Goal: Information Seeking & Learning: Check status

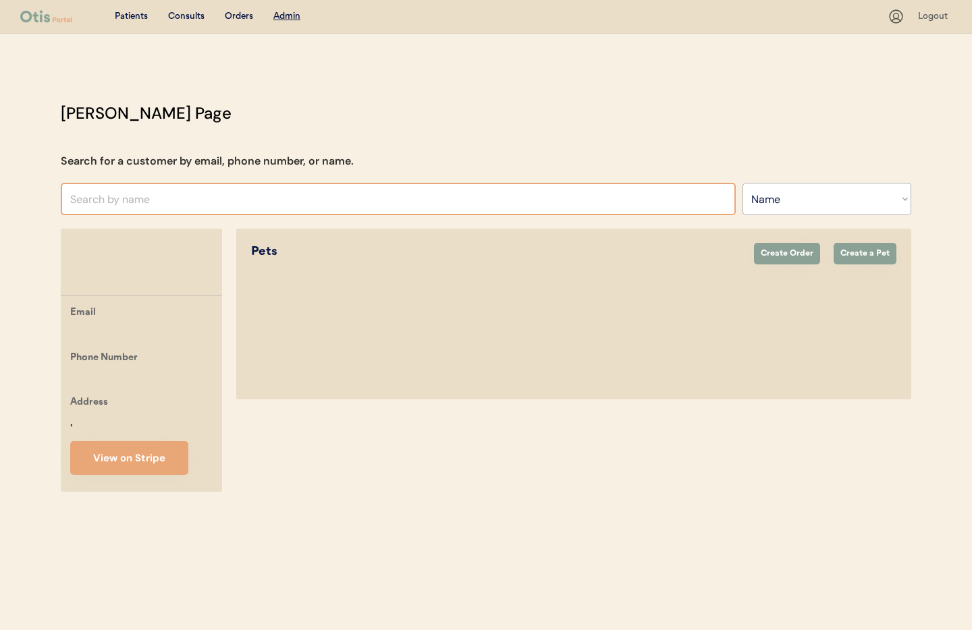
select select ""Name""
type input "kimberly.graveley@gmail.com"
click at [767, 192] on select "Search By Name Email Phone Number" at bounding box center [826, 199] width 169 height 32
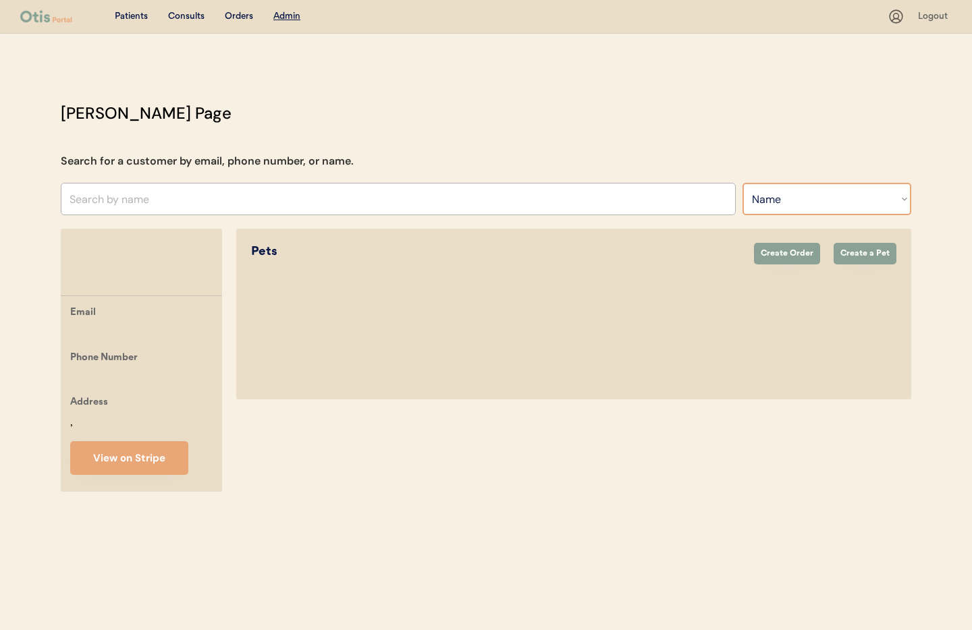
select select ""Email""
click at [742, 183] on select "Search By Name Email Phone Number" at bounding box center [826, 199] width 169 height 32
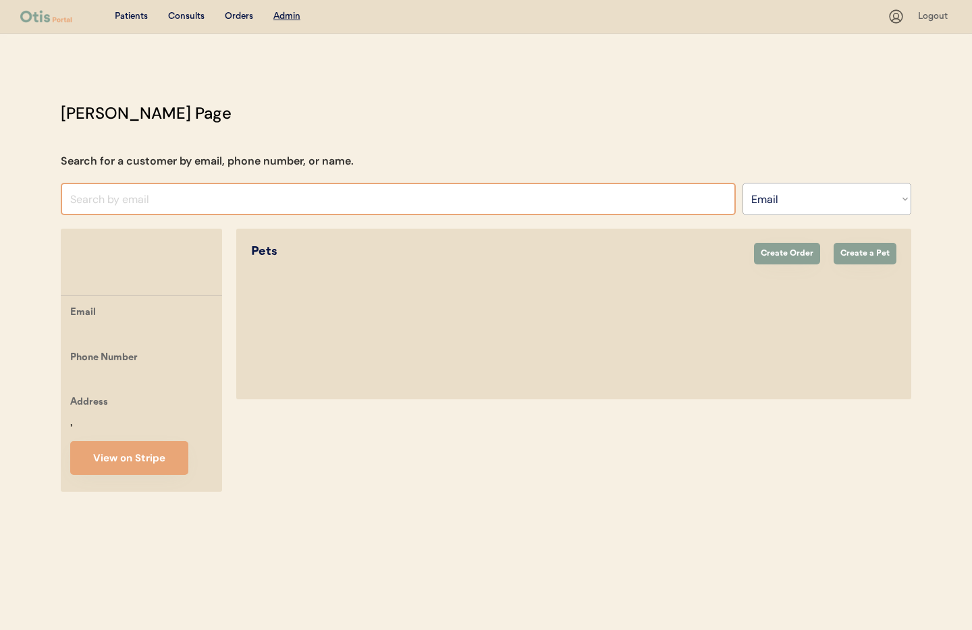
click at [121, 192] on input "input" at bounding box center [398, 199] width 675 height 32
paste input "kimberly.graveley@gmail.com"
type input "kimberly.graveley@gmail.co"
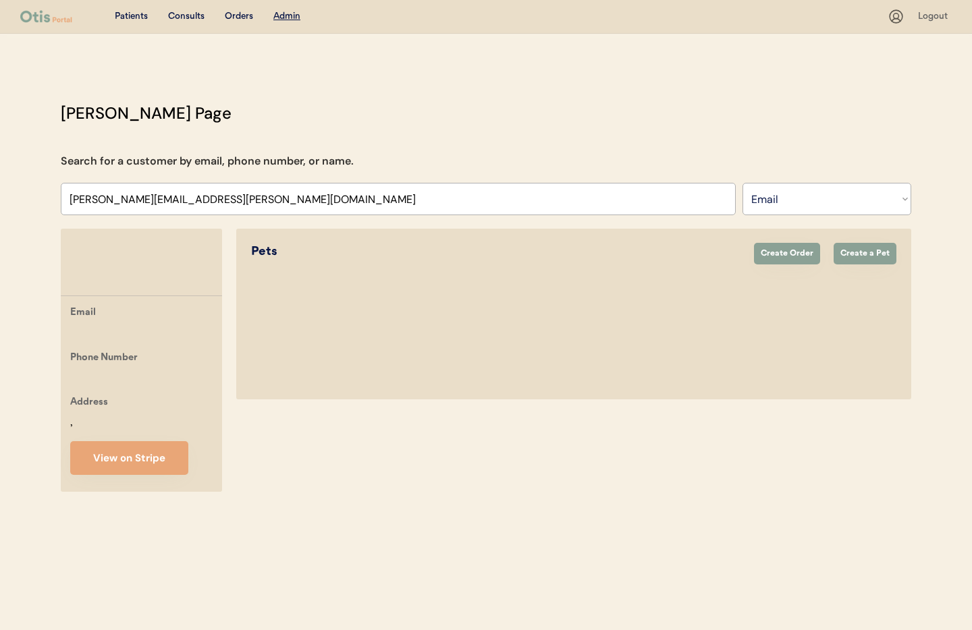
drag, startPoint x: 130, startPoint y: 12, endPoint x: 186, endPoint y: 15, distance: 56.1
click at [130, 12] on div "Patients" at bounding box center [131, 16] width 33 height 13
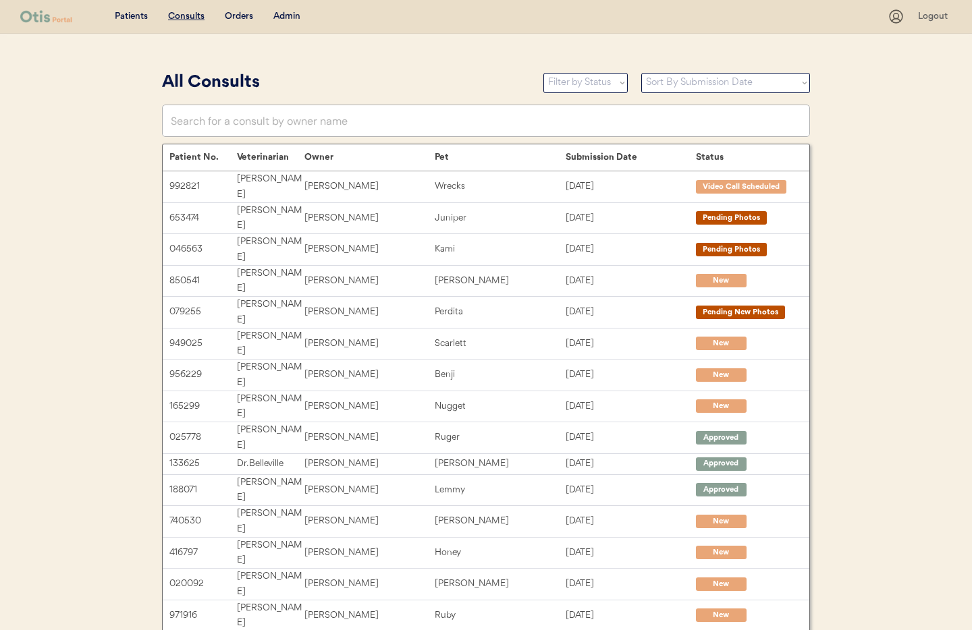
click at [288, 17] on div "Admin" at bounding box center [286, 16] width 27 height 13
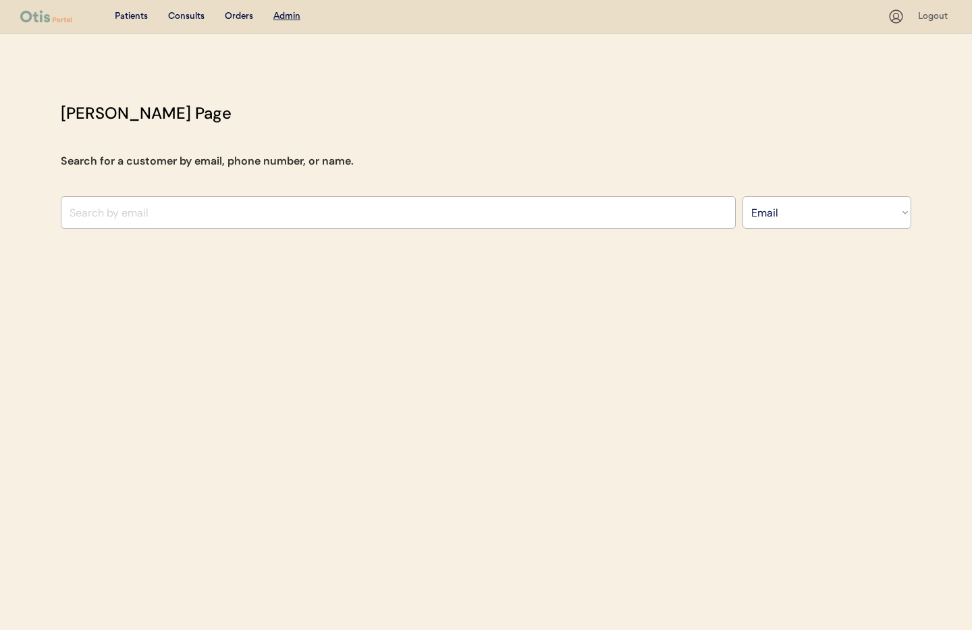
select select ""Email""
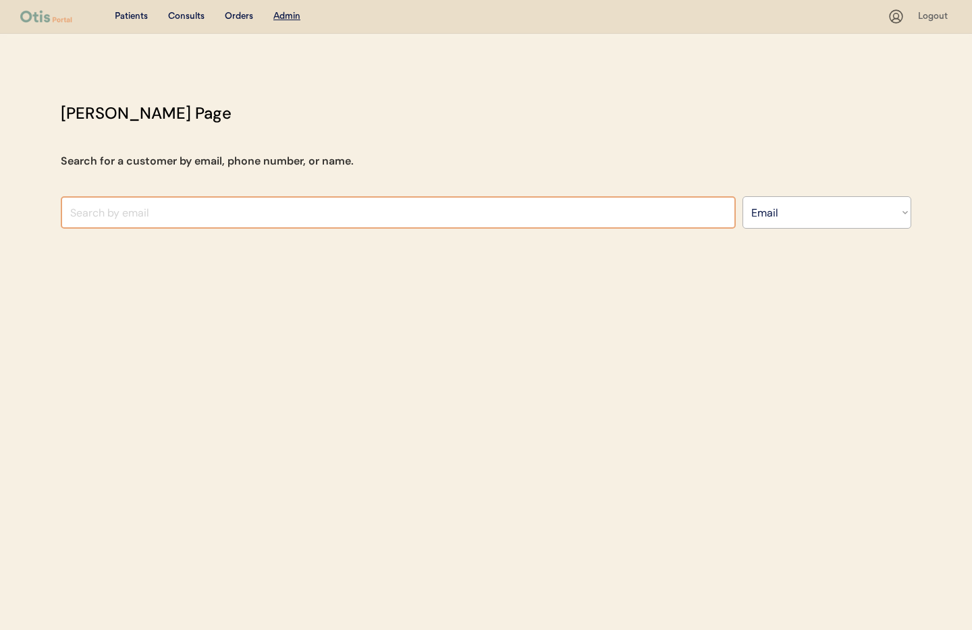
click at [194, 217] on input "input" at bounding box center [398, 212] width 675 height 32
paste input "kimberly.graveley@gmail.com"
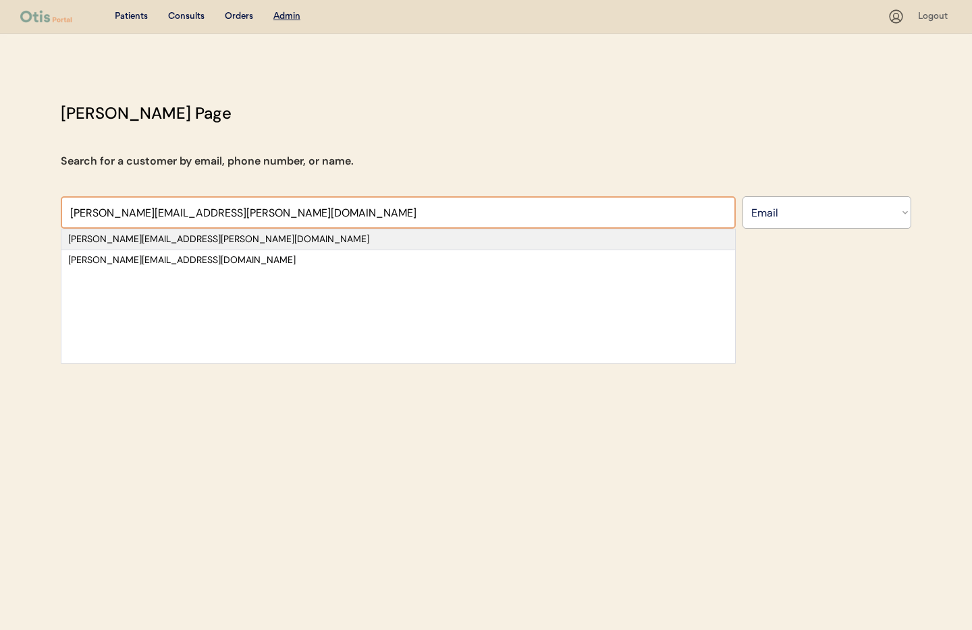
type input "kimberly.graveley@gmail.co"
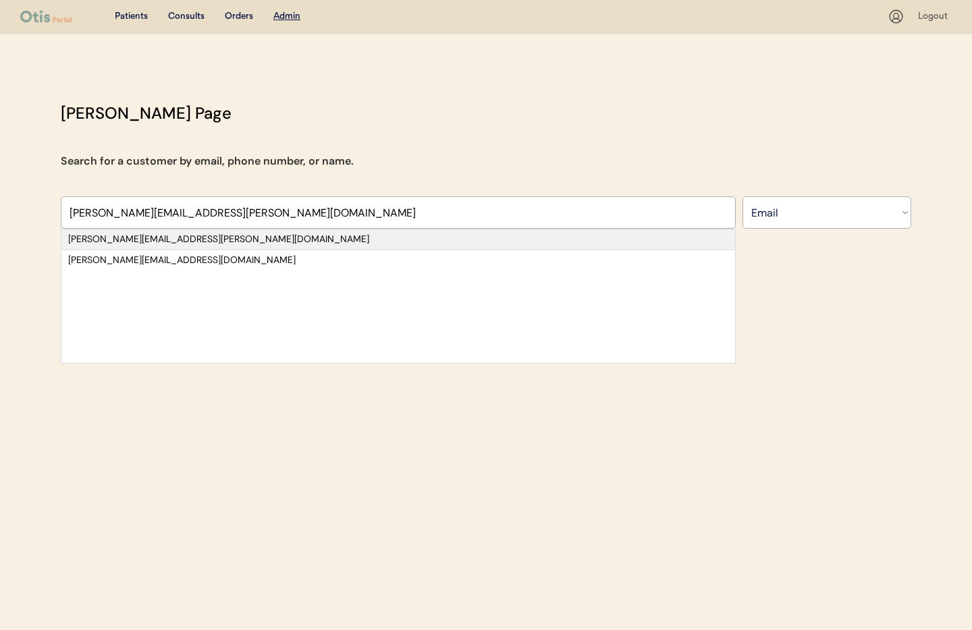
click at [202, 238] on div "kimberly.graveley@gmail.com" at bounding box center [398, 239] width 660 height 13
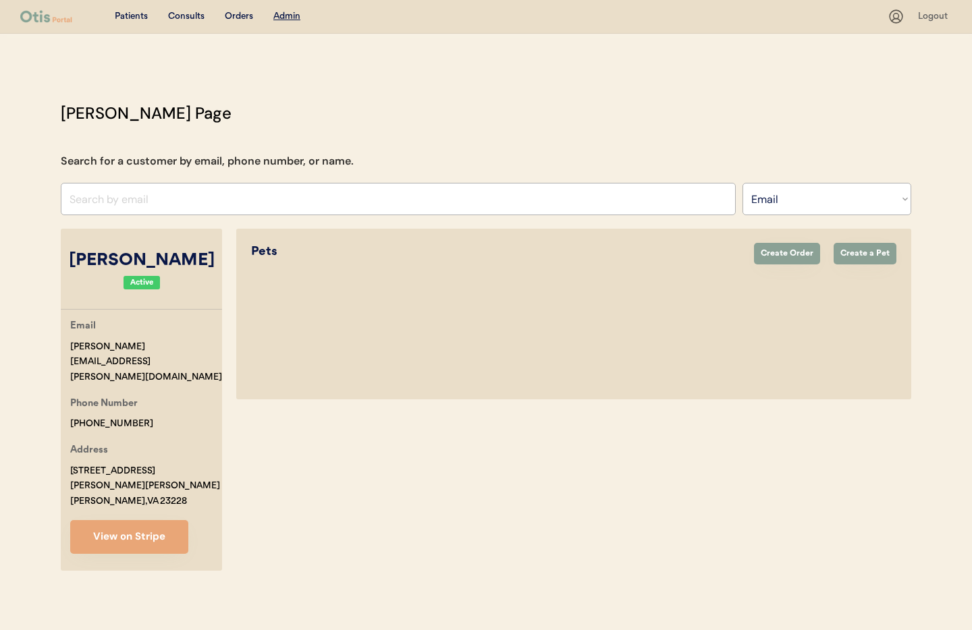
select select "true"
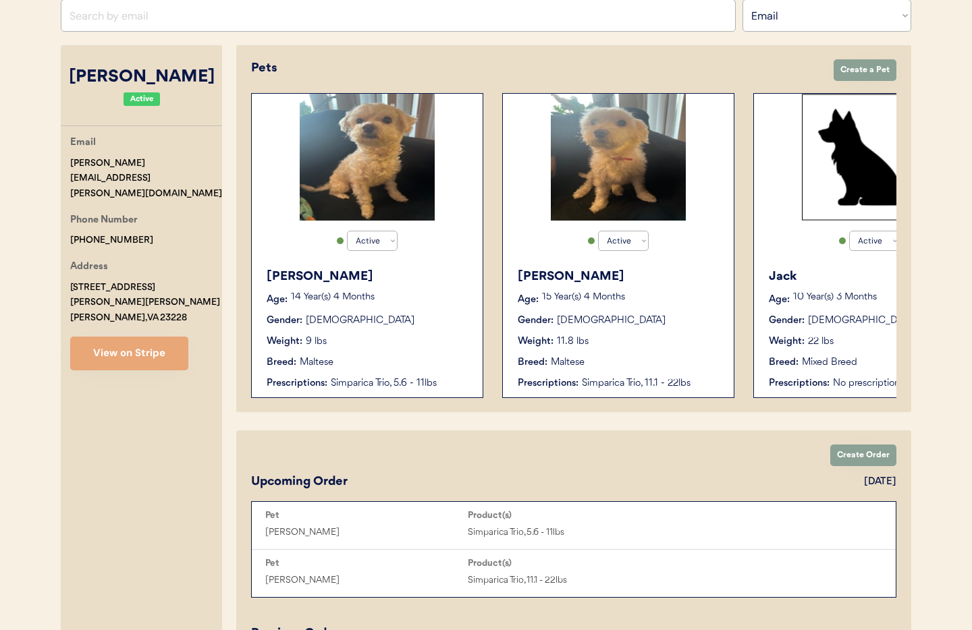
scroll to position [177, 0]
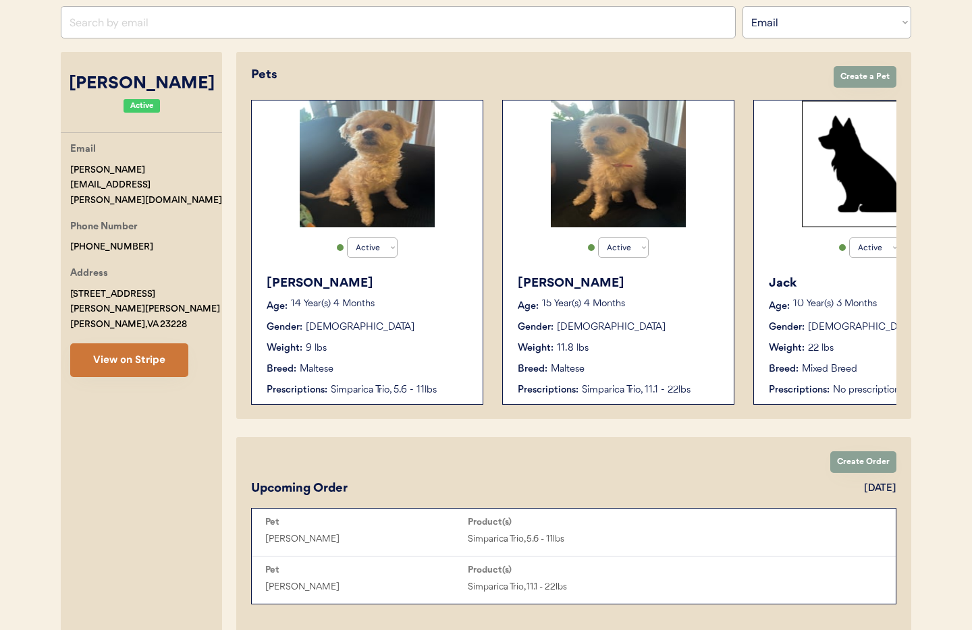
click at [115, 344] on button "View on Stripe" at bounding box center [129, 361] width 118 height 34
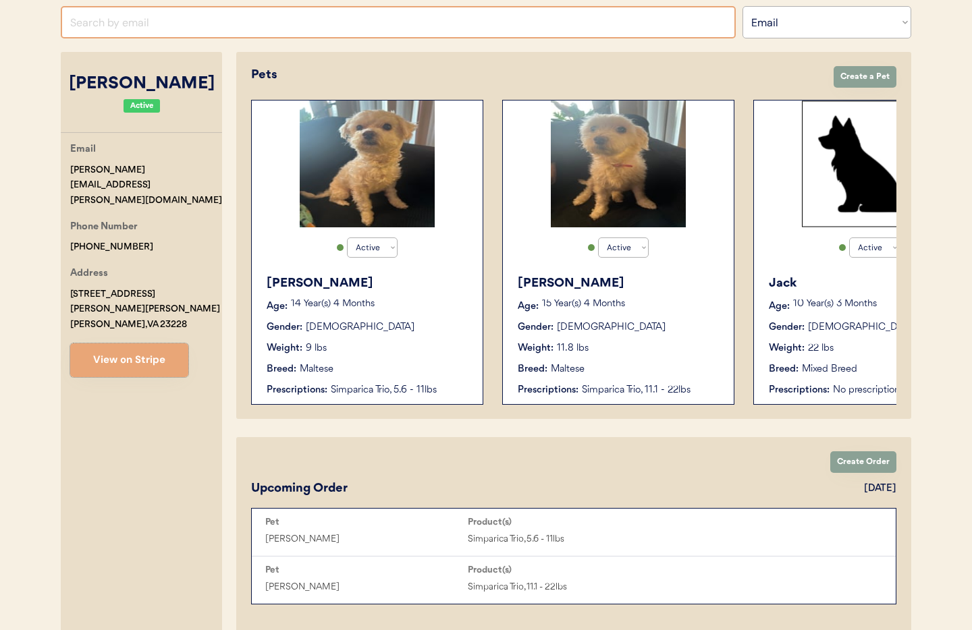
click at [141, 23] on input "input" at bounding box center [398, 22] width 675 height 32
click at [143, 22] on input "input" at bounding box center [398, 22] width 675 height 32
paste input "Rachel Morgan"
type input "Rachel Morgan"
click at [805, 16] on select "Search By Name Email Phone Number" at bounding box center [826, 22] width 169 height 32
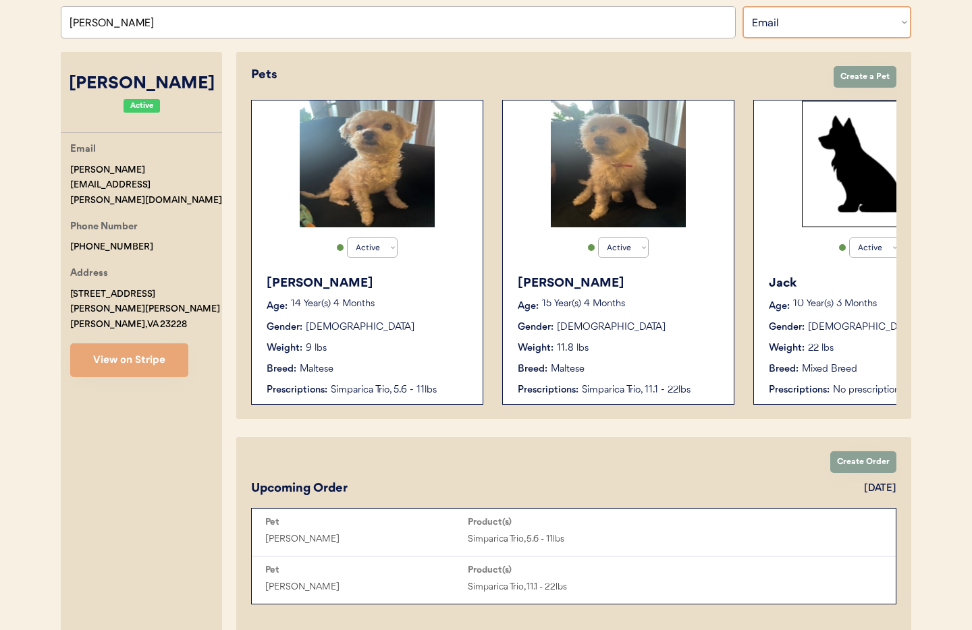
select select ""Name""
click at [742, 6] on select "Search By Name Email Phone Number" at bounding box center [826, 22] width 169 height 32
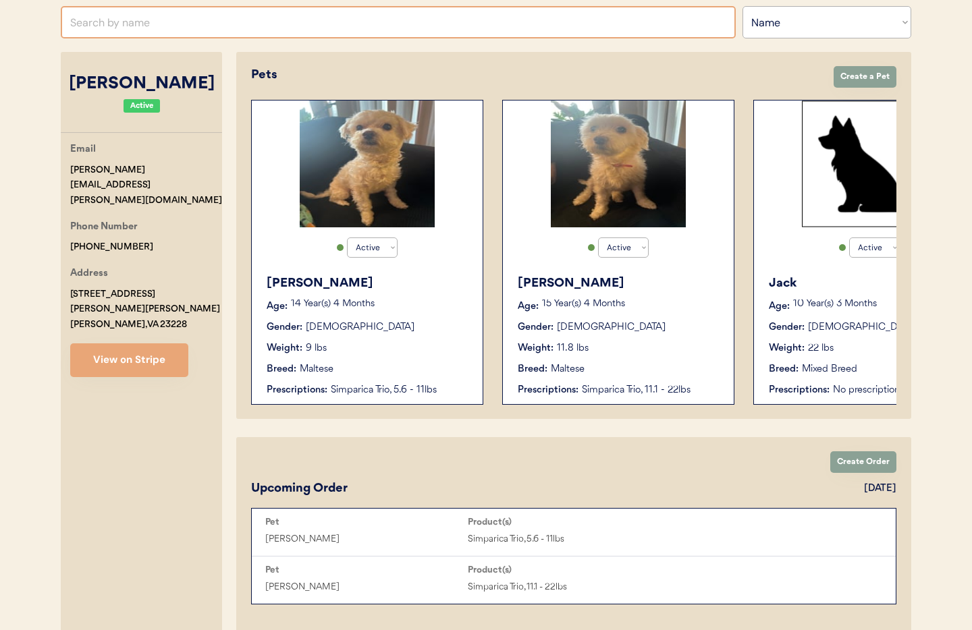
click at [155, 26] on input "text" at bounding box center [398, 22] width 675 height 32
paste input "Rachel Morgan"
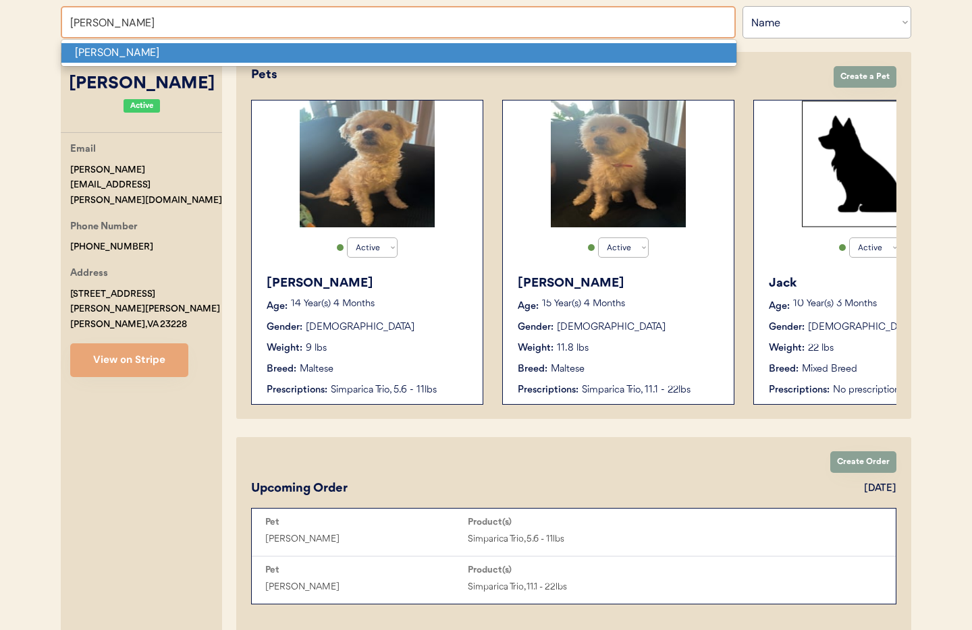
click at [139, 51] on p "Rachel Morgan" at bounding box center [398, 53] width 675 height 20
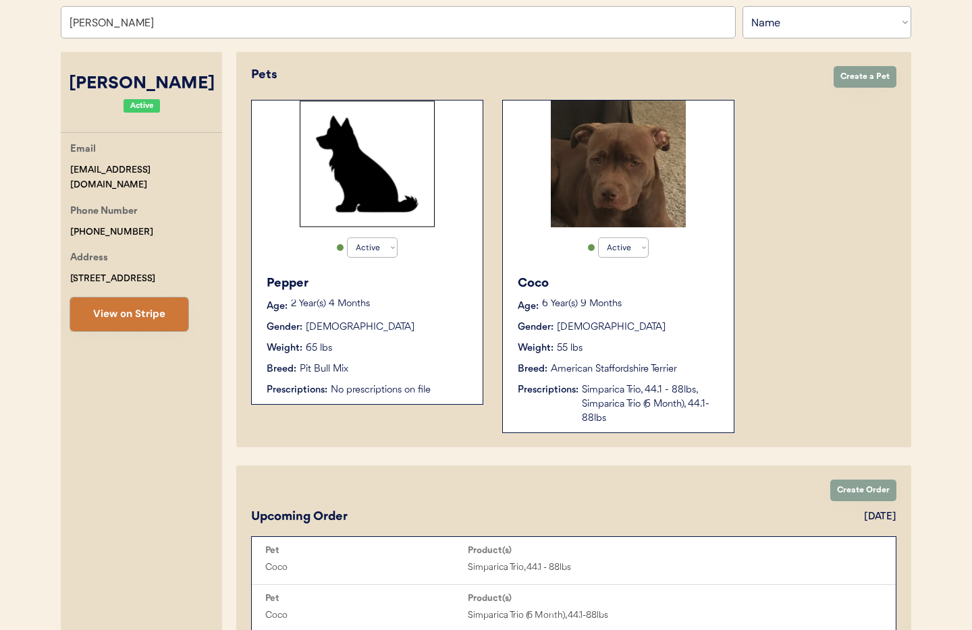
click at [132, 322] on button "View on Stripe" at bounding box center [129, 315] width 118 height 34
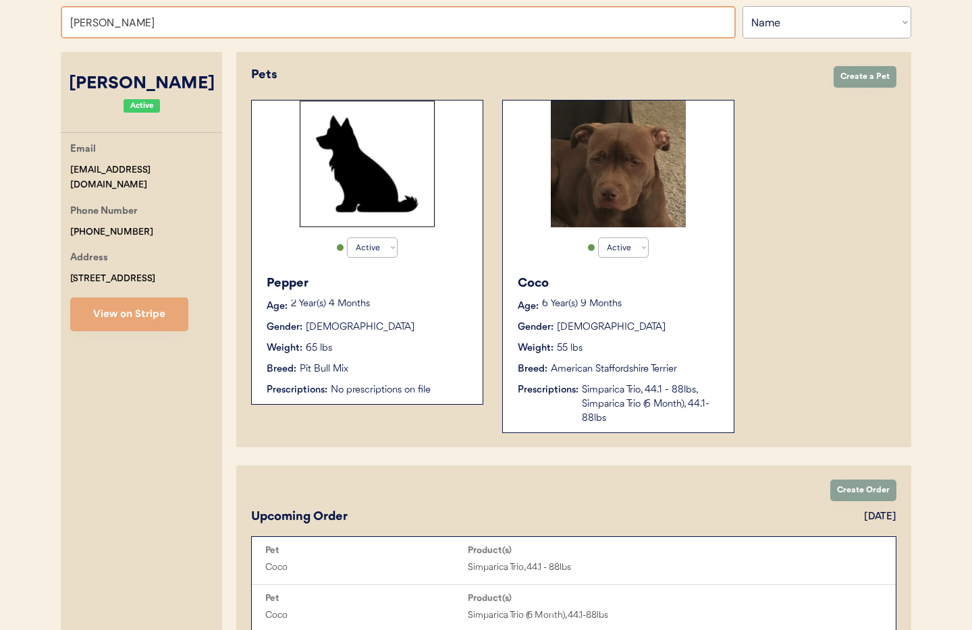
drag, startPoint x: 138, startPoint y: 24, endPoint x: 20, endPoint y: 14, distance: 118.6
click at [20, 14] on div "Patients Consults Orders Admin Logout Otis Admin Page Search for a customer by …" at bounding box center [486, 356] width 972 height 1066
type input "Diego Sala"
type input "Diego Salas"
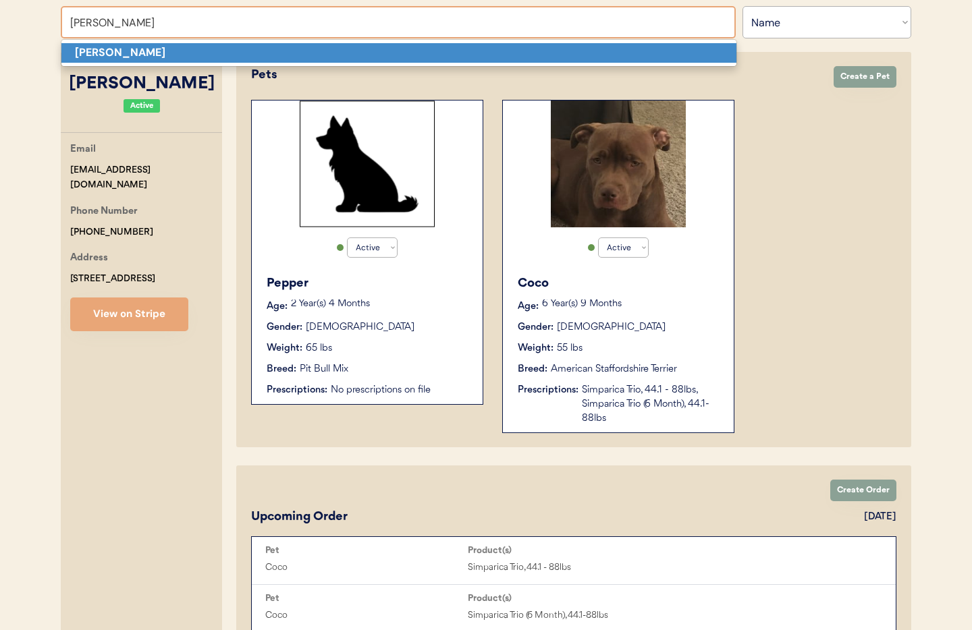
click at [101, 50] on strong "Diego Salas" at bounding box center [120, 52] width 90 height 14
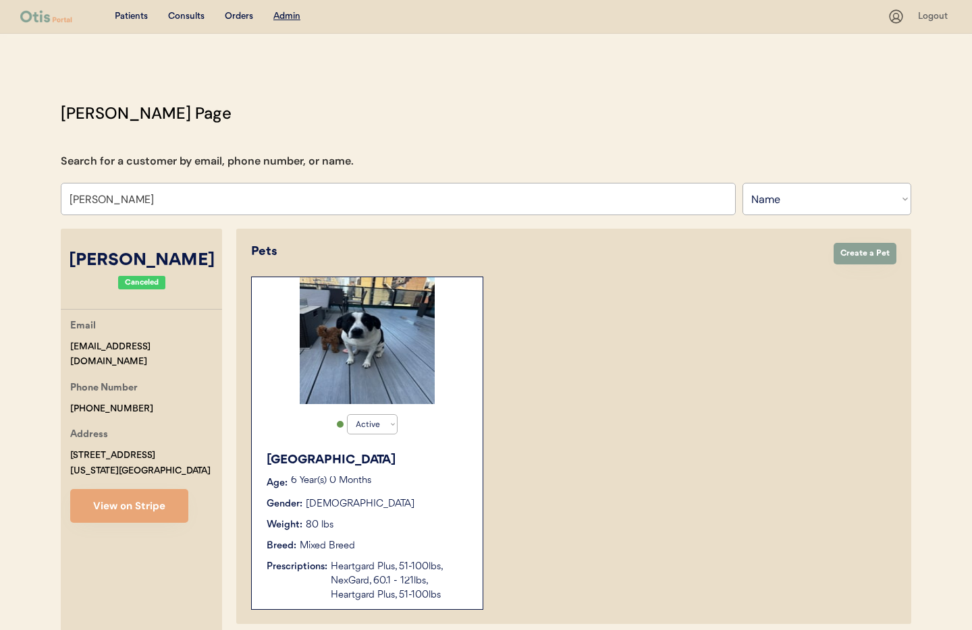
type input "Diego Salas"
click at [409, 539] on div "Breed: Mixed Breed" at bounding box center [368, 546] width 202 height 14
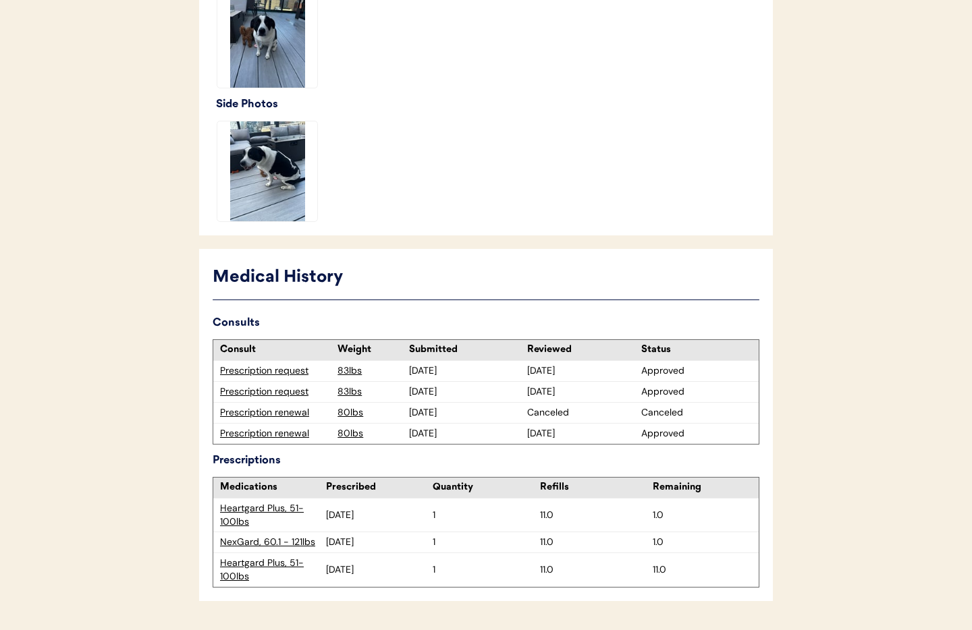
scroll to position [483, 0]
